Goal: Check status: Check status

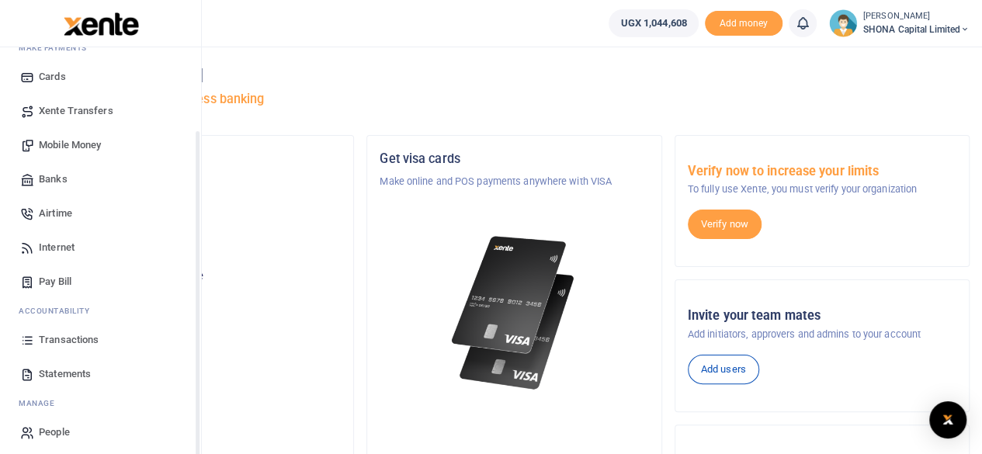
scroll to position [99, 0]
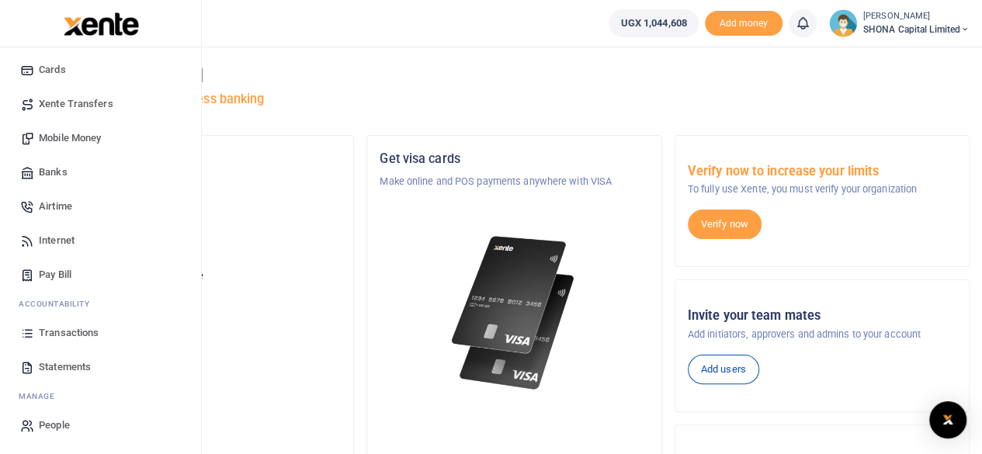
click at [67, 332] on span "Transactions" at bounding box center [69, 333] width 60 height 16
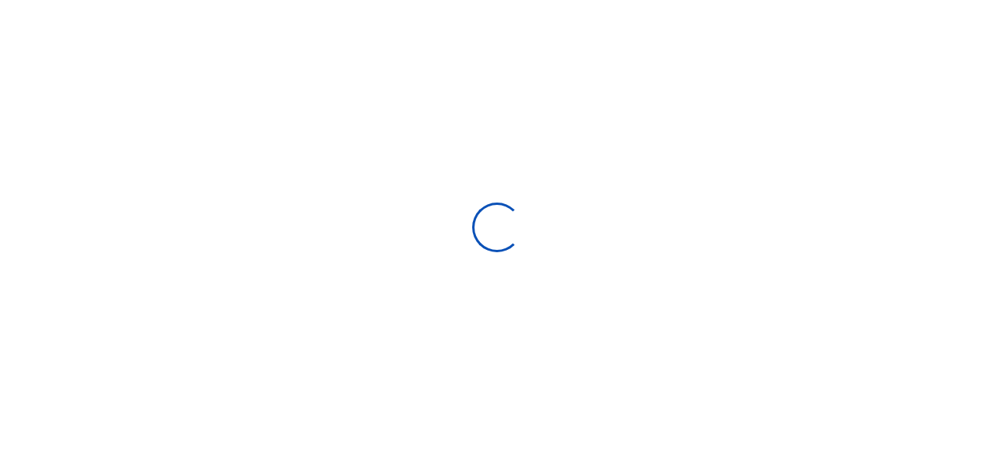
select select
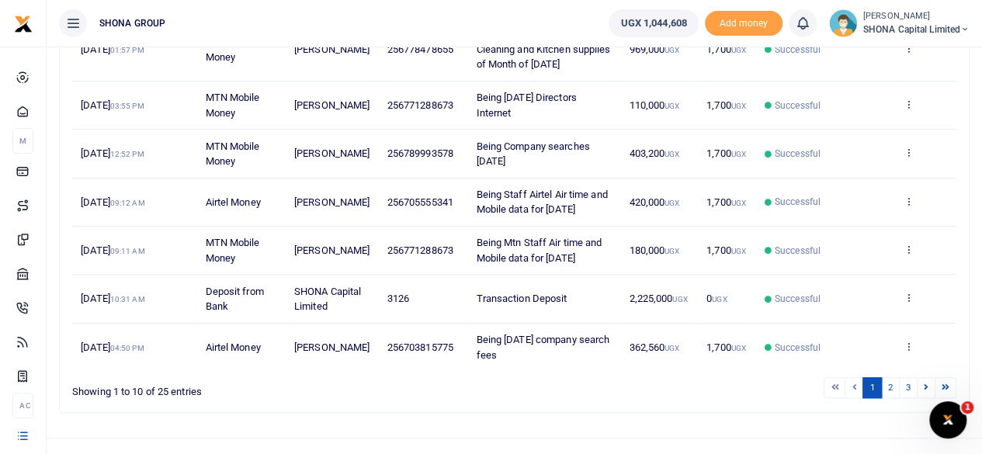
scroll to position [528, 0]
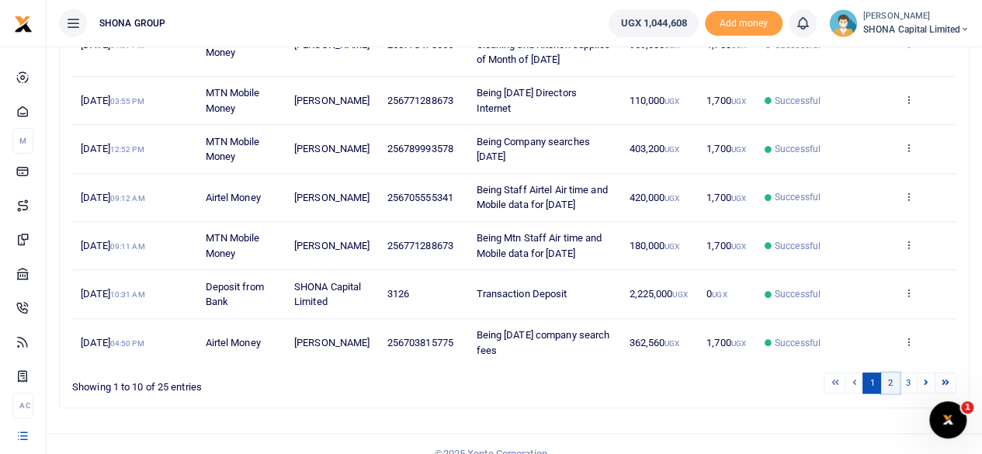
click at [893, 373] on link "2" at bounding box center [890, 383] width 19 height 21
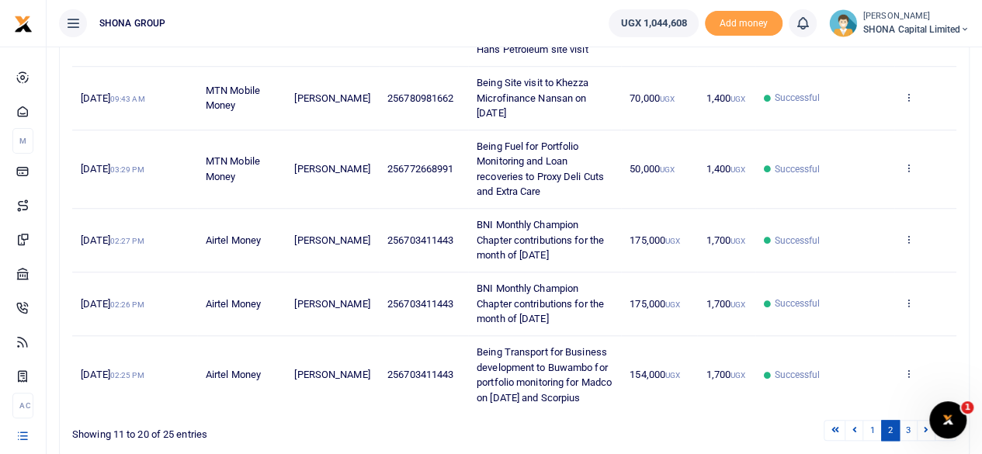
scroll to position [649, 0]
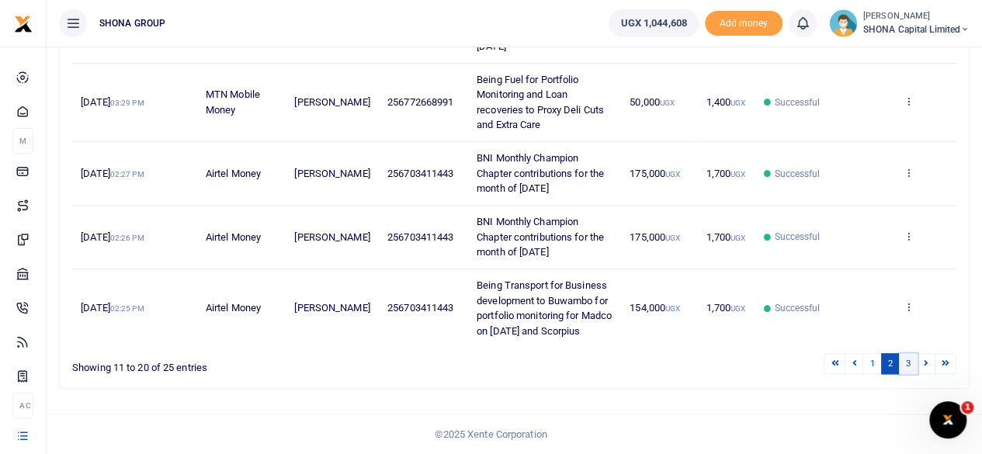
click at [906, 357] on link "3" at bounding box center [908, 363] width 19 height 21
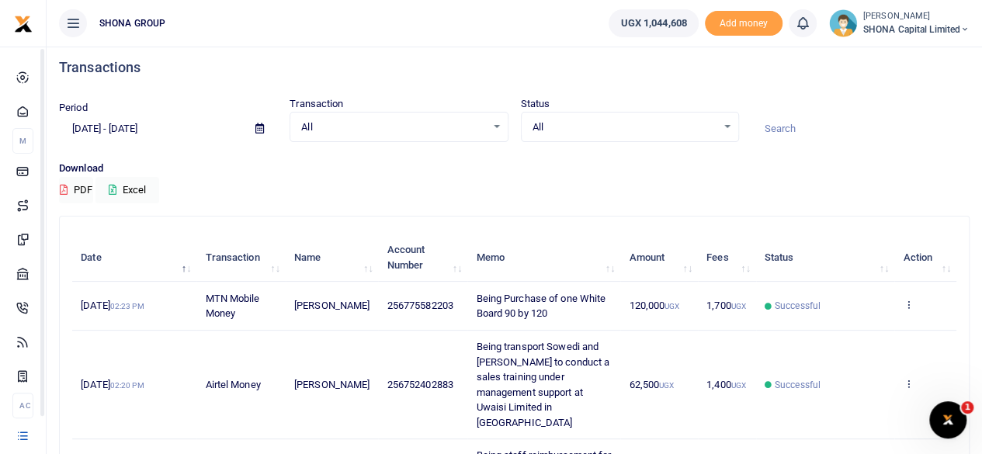
scroll to position [0, 0]
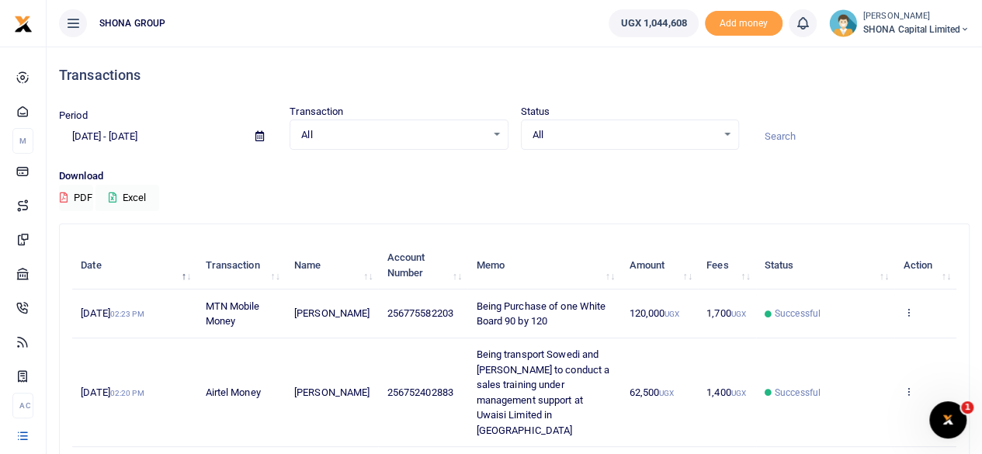
click at [261, 136] on icon at bounding box center [259, 136] width 9 height 10
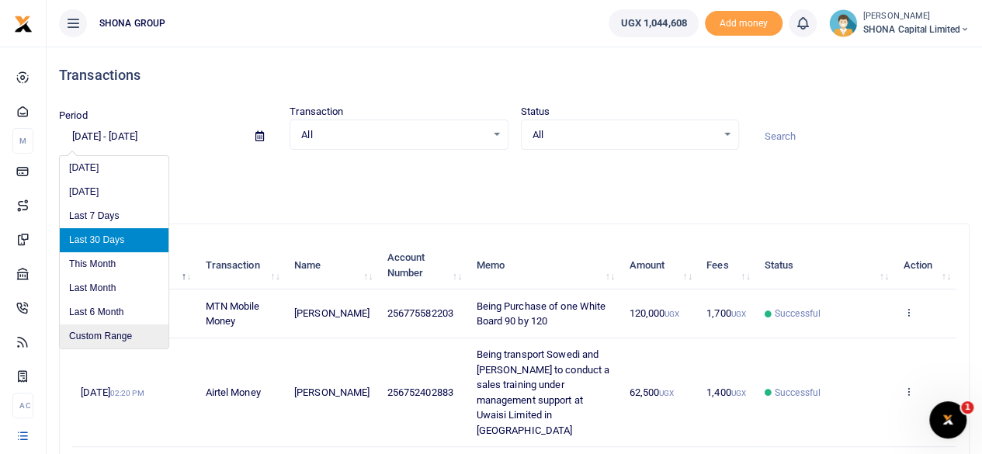
click at [102, 333] on li "Custom Range" at bounding box center [114, 337] width 109 height 24
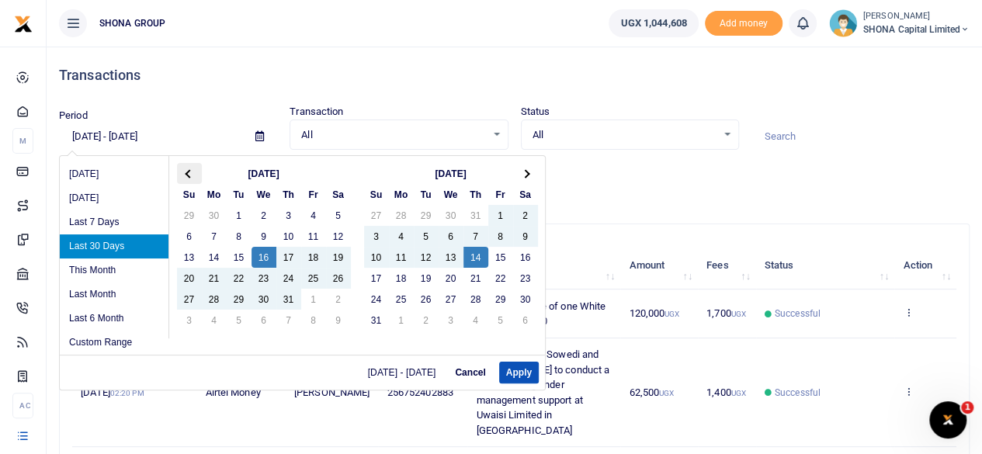
click at [191, 170] on th at bounding box center [189, 173] width 25 height 21
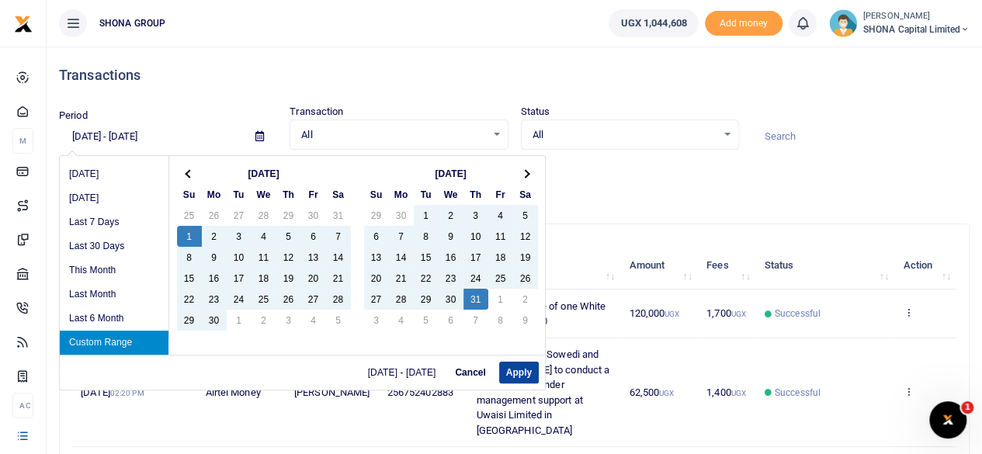
click at [512, 373] on button "Apply" at bounding box center [519, 373] width 40 height 22
type input "[DATE] - [DATE]"
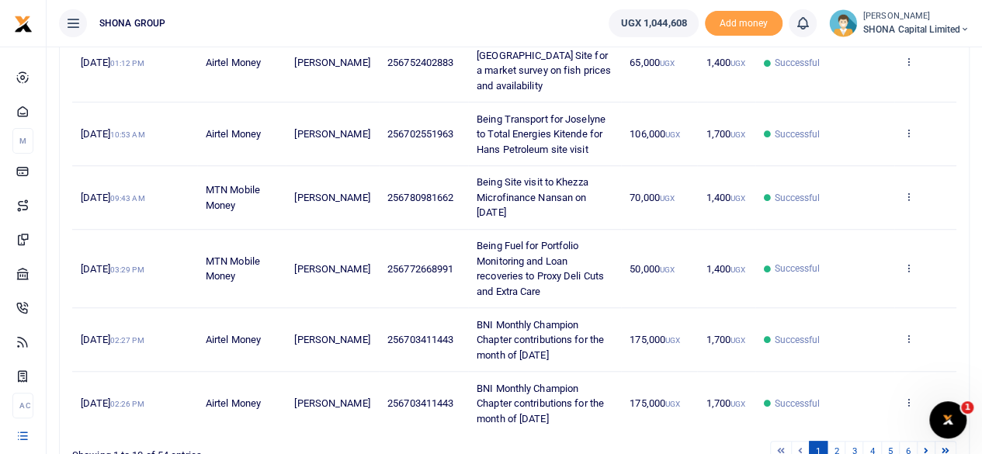
scroll to position [543, 0]
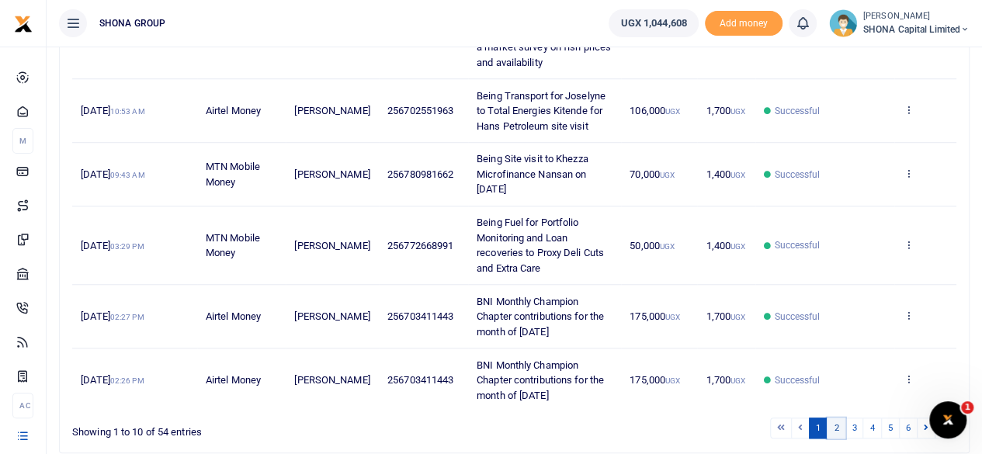
click at [838, 422] on link "2" at bounding box center [836, 428] width 19 height 21
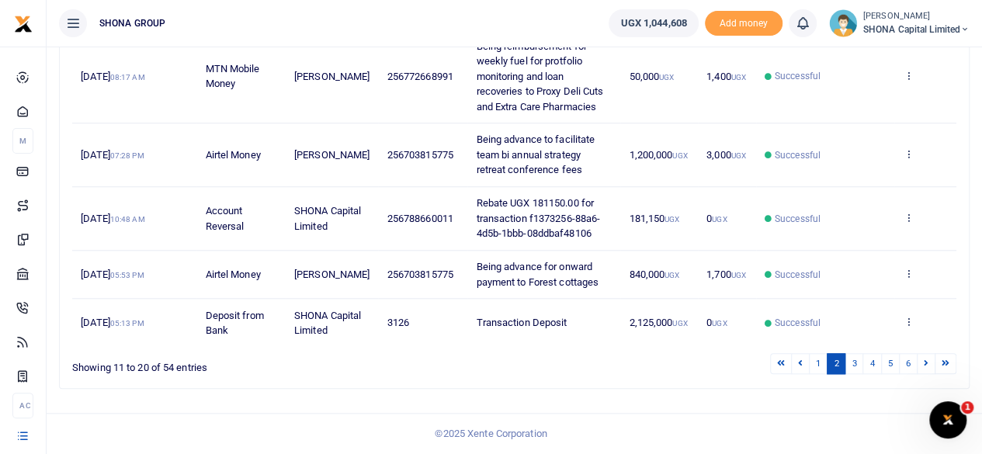
scroll to position [649, 0]
click at [855, 360] on link "3" at bounding box center [854, 363] width 19 height 21
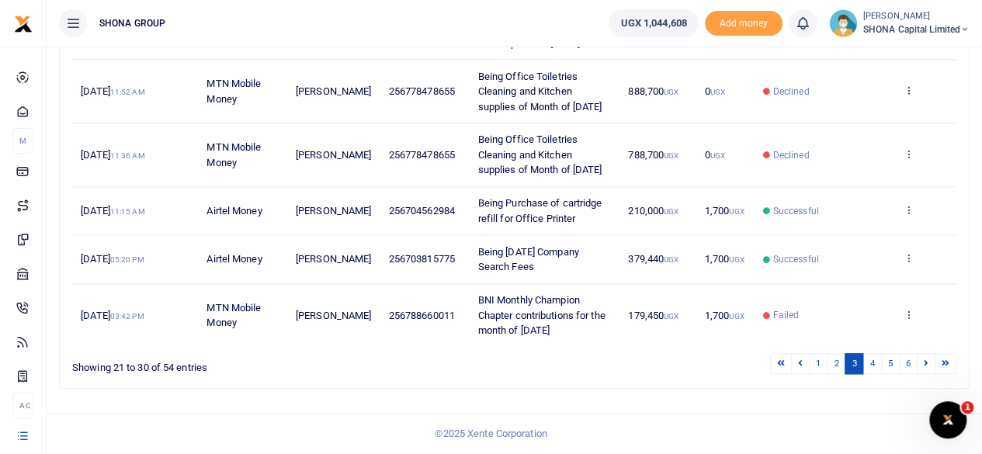
scroll to position [588, 0]
click at [873, 363] on link "4" at bounding box center [872, 363] width 19 height 21
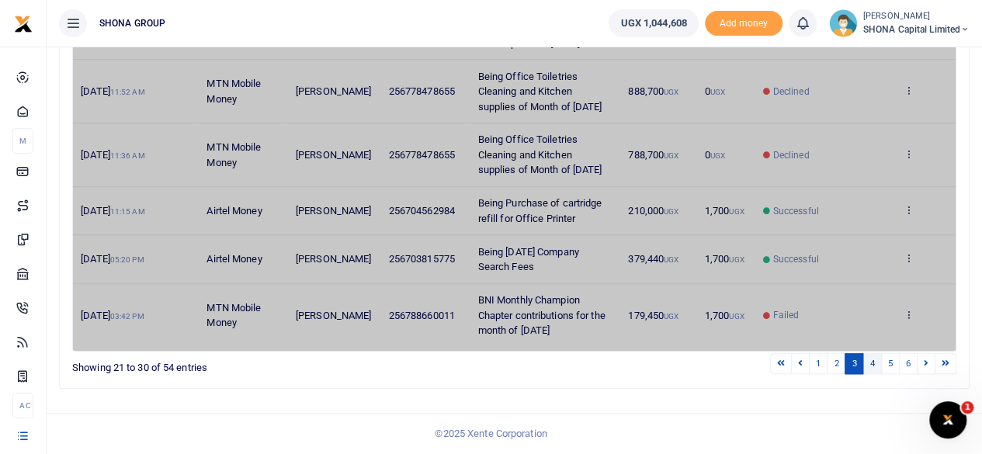
scroll to position [512, 0]
